Goal: Understand process/instructions

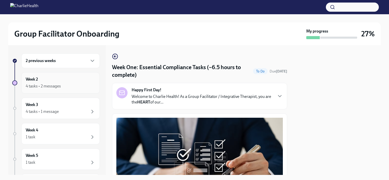
click at [53, 86] on div "4 tasks • 2 messages" at bounding box center [43, 87] width 35 height 6
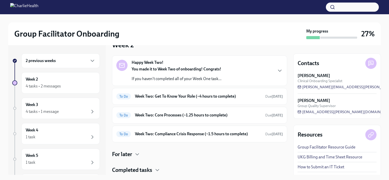
scroll to position [25, 0]
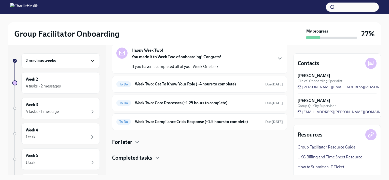
click at [91, 60] on icon "button" at bounding box center [92, 61] width 3 height 2
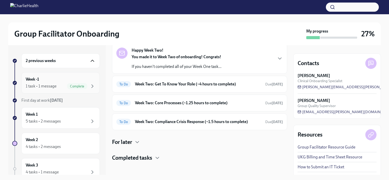
click at [57, 88] on div "1 task • 1 message Complete" at bounding box center [61, 86] width 70 height 6
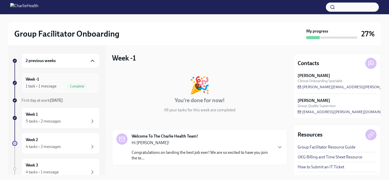
click at [55, 81] on div "Week -1 1 task • 1 message Complete" at bounding box center [61, 83] width 70 height 13
drag, startPoint x: 56, startPoint y: 112, endPoint x: 59, endPoint y: 110, distance: 3.0
click at [57, 112] on div "Week 1 5 tasks • 2 messages" at bounding box center [61, 118] width 70 height 13
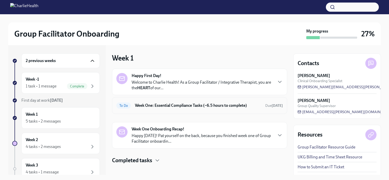
click at [197, 100] on div "To Do Week One: Essential Compliance Tasks (~6.5 hours to complete) Due [DATE]" at bounding box center [199, 105] width 175 height 17
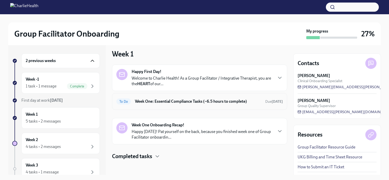
scroll to position [5, 0]
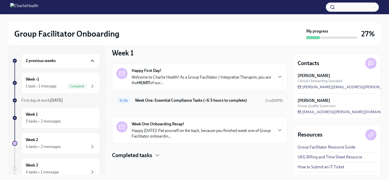
click at [187, 96] on div "To Do Week One: Essential Compliance Tasks (~6.5 hours to complete) Due [DATE]" at bounding box center [199, 100] width 167 height 8
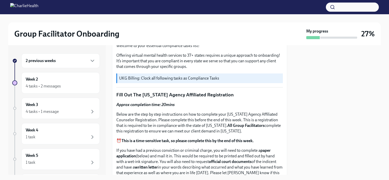
scroll to position [178, 0]
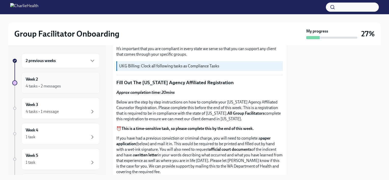
click at [64, 78] on div "Week 2 4 tasks • 2 messages" at bounding box center [61, 83] width 70 height 13
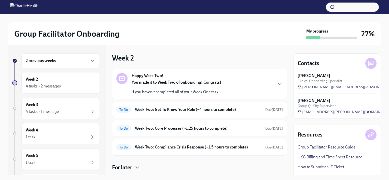
click at [93, 57] on div "2 previous weeks" at bounding box center [60, 60] width 78 height 15
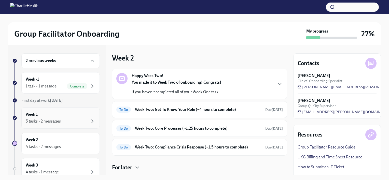
click at [53, 119] on div "5 tasks • 2 messages" at bounding box center [43, 122] width 35 height 6
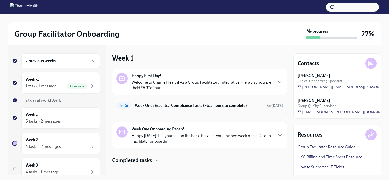
click at [168, 109] on div "To Do Week One: Essential Compliance Tasks (~6.5 hours to complete) Due [DATE]" at bounding box center [199, 106] width 167 height 8
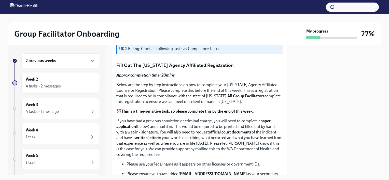
scroll to position [204, 0]
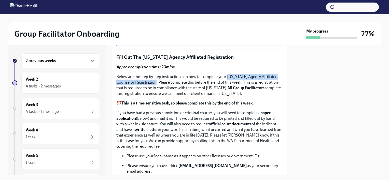
drag, startPoint x: 228, startPoint y: 73, endPoint x: 156, endPoint y: 82, distance: 72.7
click at [156, 82] on p "Below are the step by step instructions on how to complete your [US_STATE] Agen…" at bounding box center [199, 85] width 167 height 22
copy p "[US_STATE] Agency Affiliated Counselor Registration"
click at [70, 104] on div "Week 3 4 tasks • 1 message" at bounding box center [61, 108] width 70 height 13
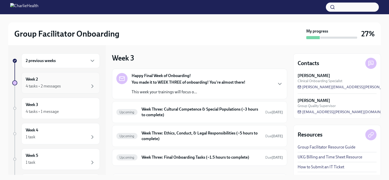
click at [69, 80] on div "Week 2 4 tasks • 2 messages" at bounding box center [61, 83] width 70 height 13
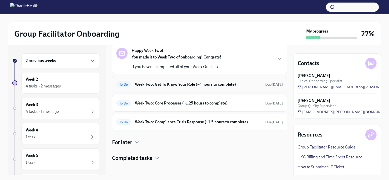
scroll to position [25, 0]
click at [157, 102] on h6 "Week Two: Core Processes (~1.25 hours to complete)" at bounding box center [198, 103] width 126 height 6
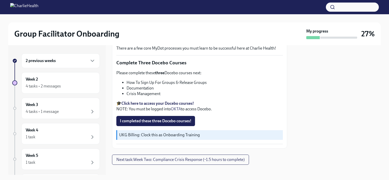
scroll to position [187, 0]
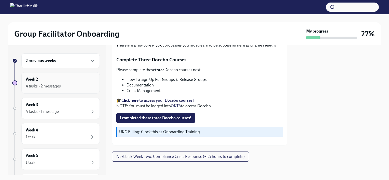
click at [52, 86] on div "4 tasks • 2 messages" at bounding box center [43, 87] width 35 height 6
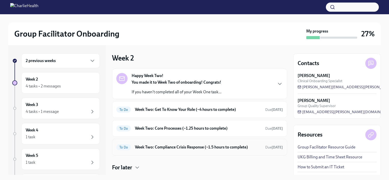
click at [196, 146] on h6 "Week Two: Compliance Crisis Response (~1.5 hours to complete)" at bounding box center [198, 148] width 126 height 6
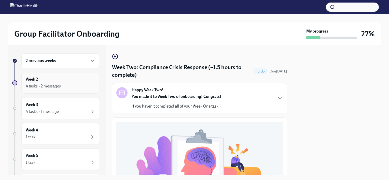
click at [58, 85] on div "4 tasks • 2 messages" at bounding box center [43, 87] width 35 height 6
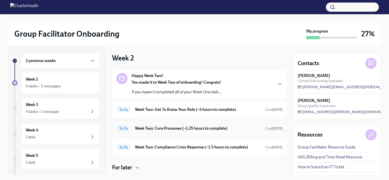
click at [181, 128] on h6 "Week Two: Core Processes (~1.25 hours to complete)" at bounding box center [198, 129] width 126 height 6
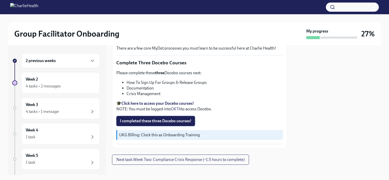
scroll to position [187, 0]
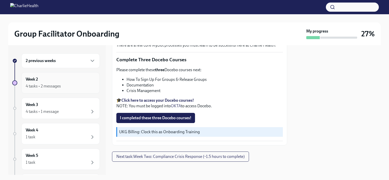
click at [71, 84] on div "4 tasks • 2 messages" at bounding box center [61, 86] width 70 height 6
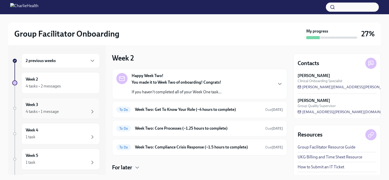
click at [65, 115] on div "Week 3 4 tasks • 1 message" at bounding box center [60, 108] width 78 height 21
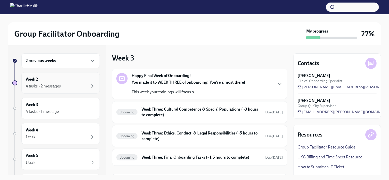
click at [56, 85] on div "4 tasks • 2 messages" at bounding box center [43, 87] width 35 height 6
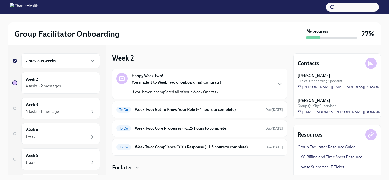
click at [175, 93] on p "If you haven't completed all of your Week One task..." at bounding box center [177, 92] width 90 height 6
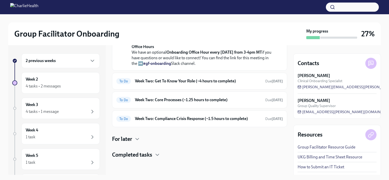
scroll to position [178, 0]
click at [234, 84] on h6 "Week Two: Get To Know Your Role (~4 hours to complete)" at bounding box center [198, 81] width 126 height 6
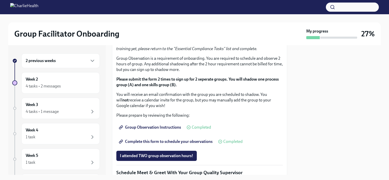
scroll to position [259, 0]
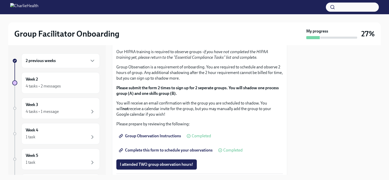
drag, startPoint x: 199, startPoint y: 106, endPoint x: 195, endPoint y: 107, distance: 4.2
drag, startPoint x: 195, startPoint y: 107, endPoint x: 227, endPoint y: 109, distance: 31.6
click at [170, 6] on strong "Click here to access your Docebo!" at bounding box center [150, 3] width 58 height 5
